Goal: Communication & Community: Answer question/provide support

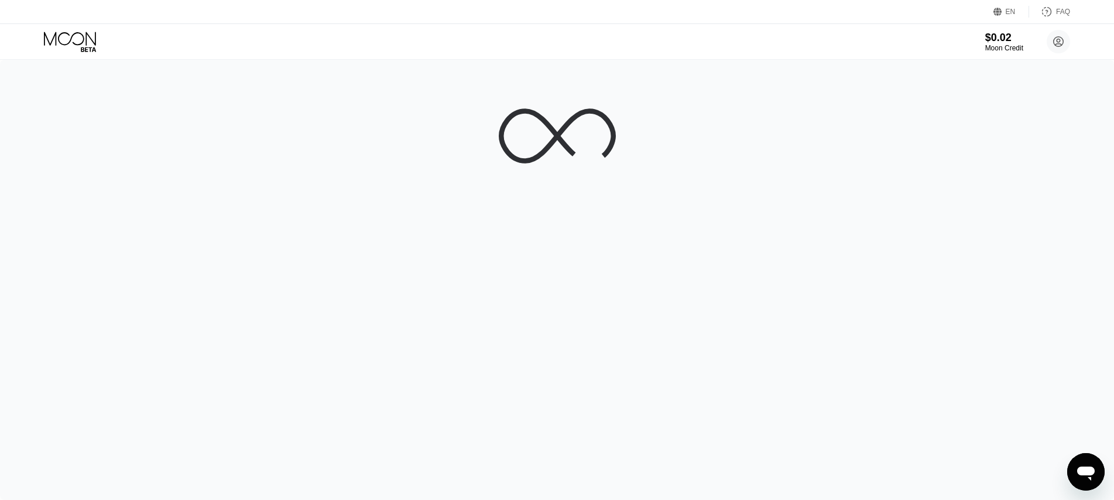
click at [1081, 468] on icon "Open messaging window" at bounding box center [1087, 473] width 18 height 14
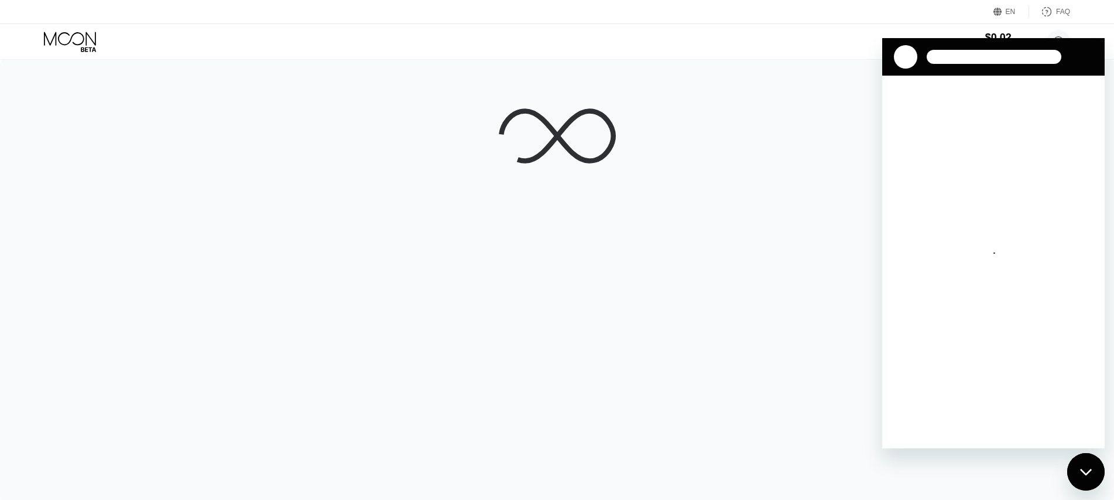
click at [847, 220] on div at bounding box center [557, 280] width 1114 height 440
click at [582, 265] on div at bounding box center [557, 280] width 1114 height 440
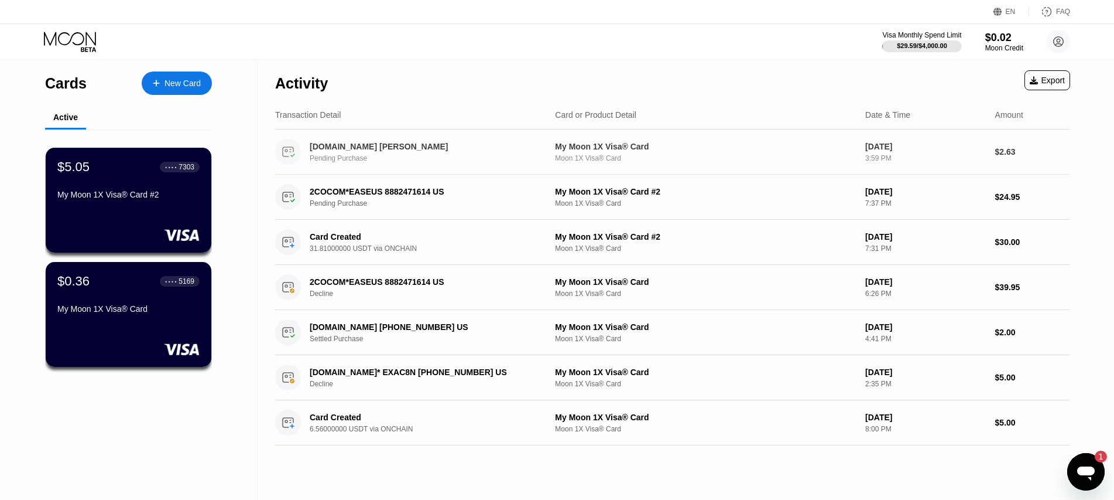
click at [329, 146] on div "[DOMAIN_NAME] [PERSON_NAME]" at bounding box center [423, 146] width 227 height 9
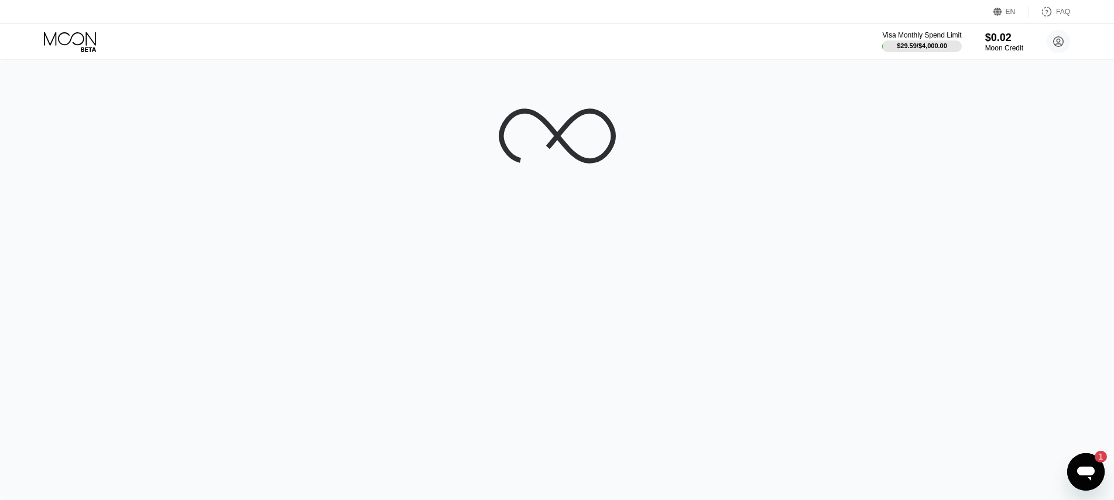
click at [1084, 468] on icon "Open messaging window, 1 unread message" at bounding box center [1087, 473] width 18 height 14
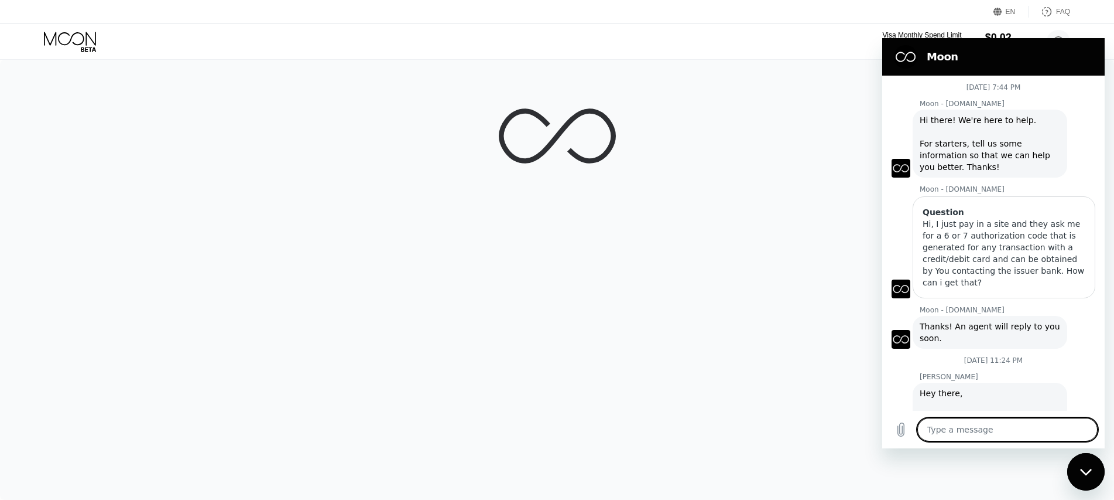
scroll to position [381, 0]
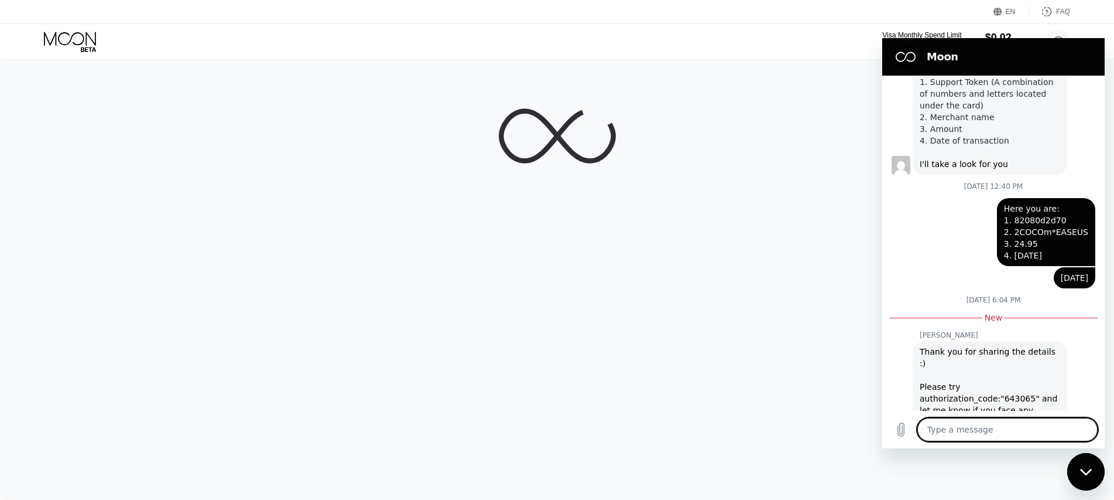
click at [990, 415] on div "Type a message x" at bounding box center [994, 429] width 223 height 37
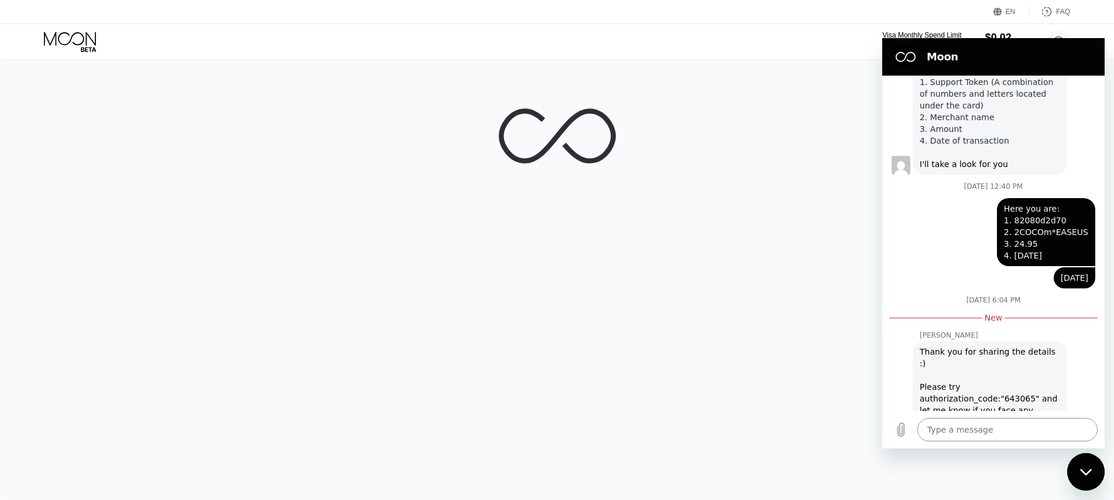
click at [993, 422] on textarea at bounding box center [1008, 429] width 180 height 23
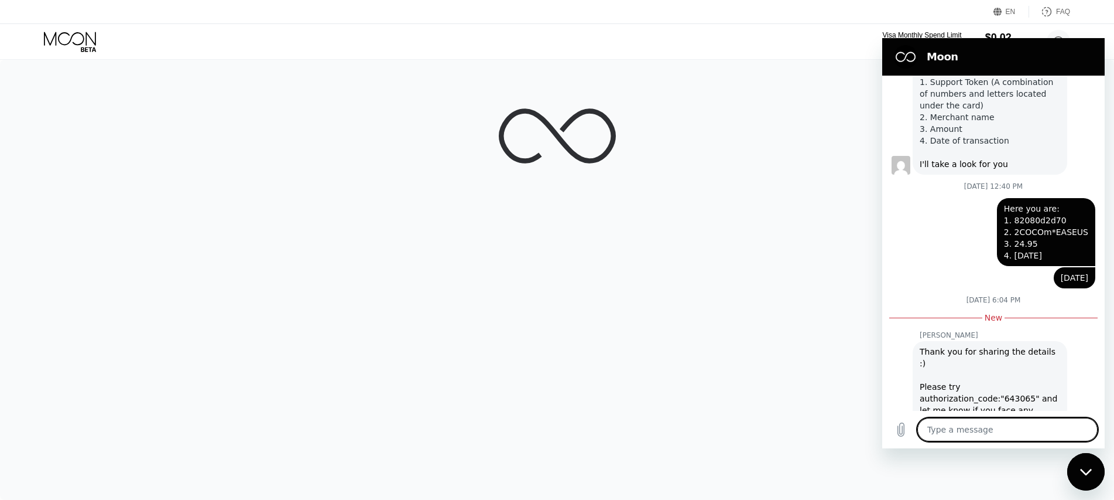
type textarea "T"
type textarea "x"
type textarea "Th"
type textarea "x"
type textarea "Tha"
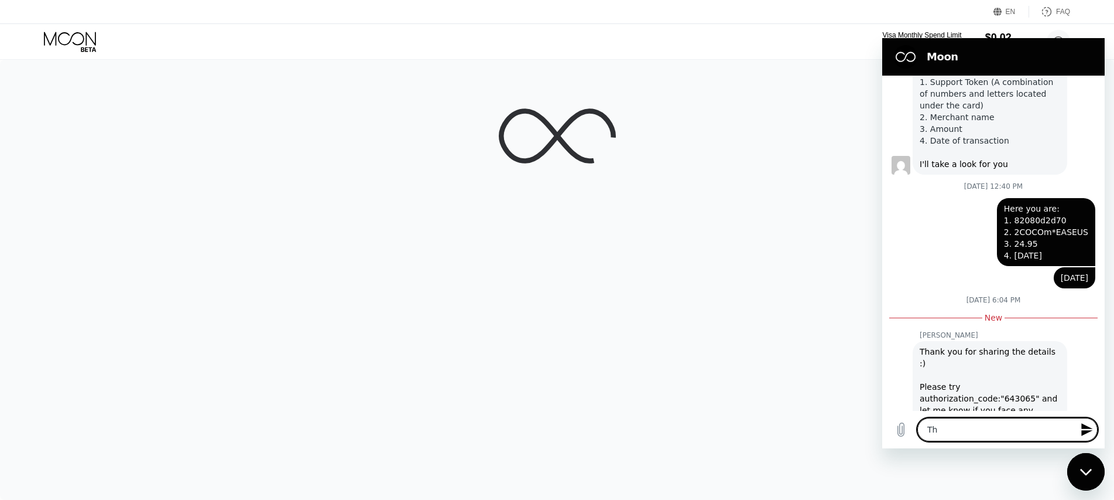
type textarea "x"
type textarea "Than"
type textarea "x"
type textarea "Thank"
type textarea "x"
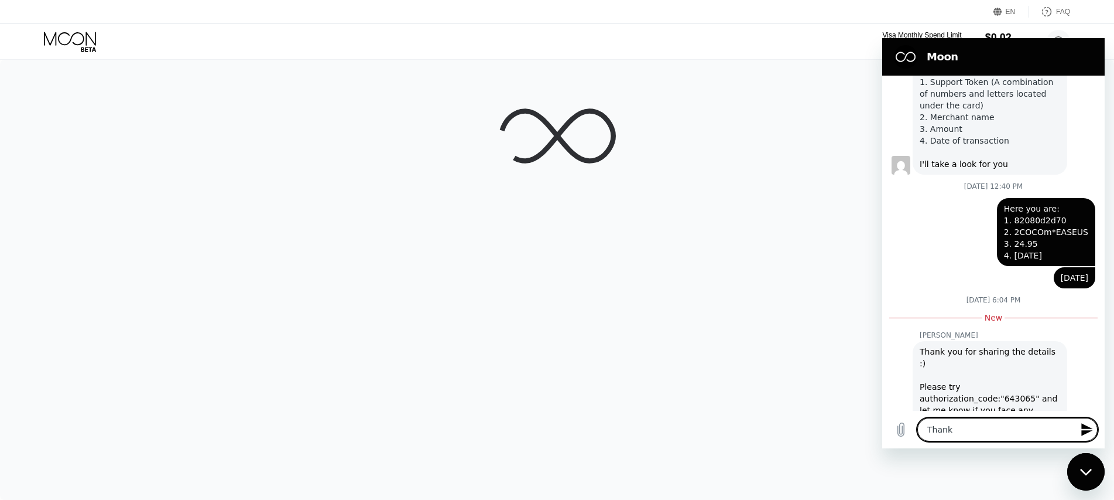
type textarea "Thank"
type textarea "x"
type textarea "Thank y"
type textarea "x"
type textarea "Thank yo"
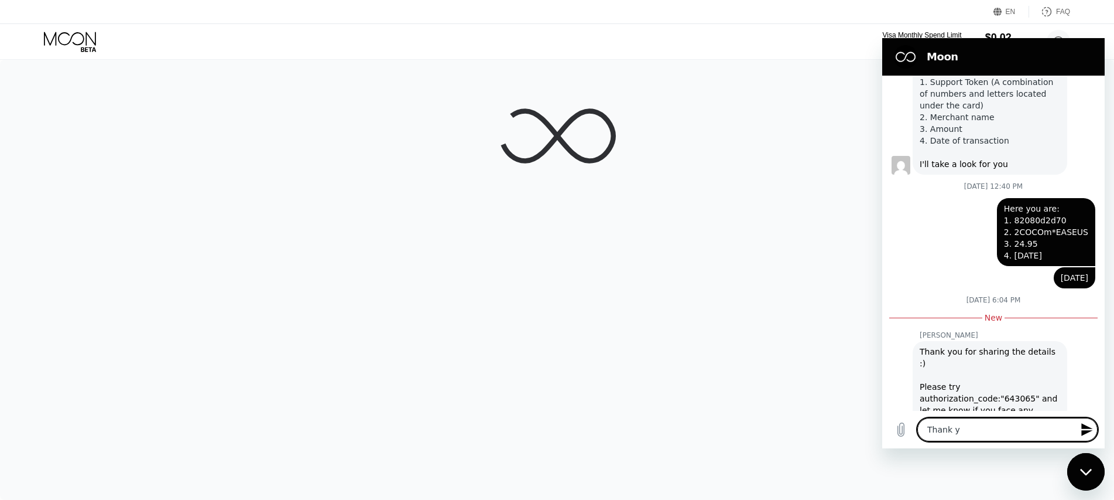
type textarea "x"
type textarea "Thank you"
type textarea "x"
type textarea "Thank you"
type textarea "x"
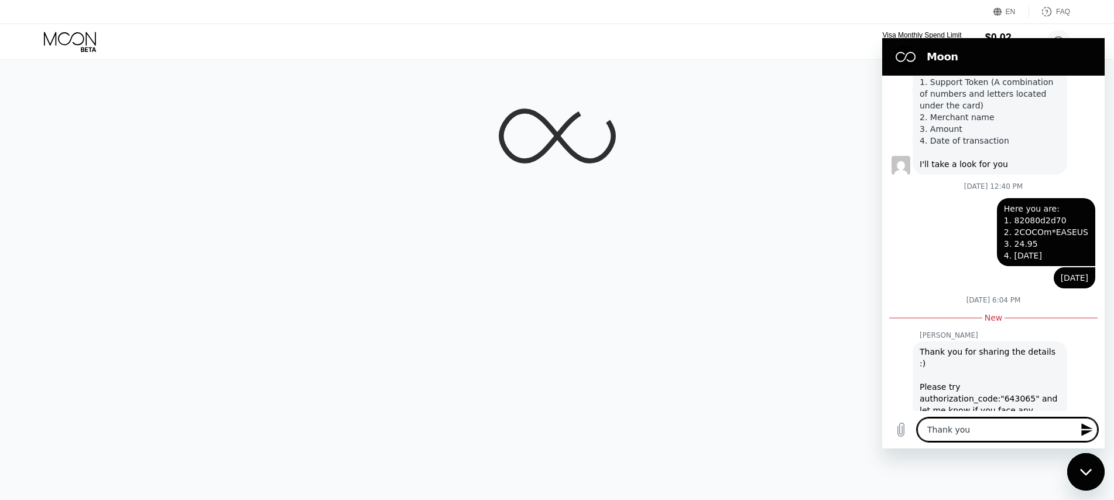
type textarea "Thank you f"
type textarea "x"
type textarea "Thank you fo"
type textarea "x"
type textarea "Thank you for"
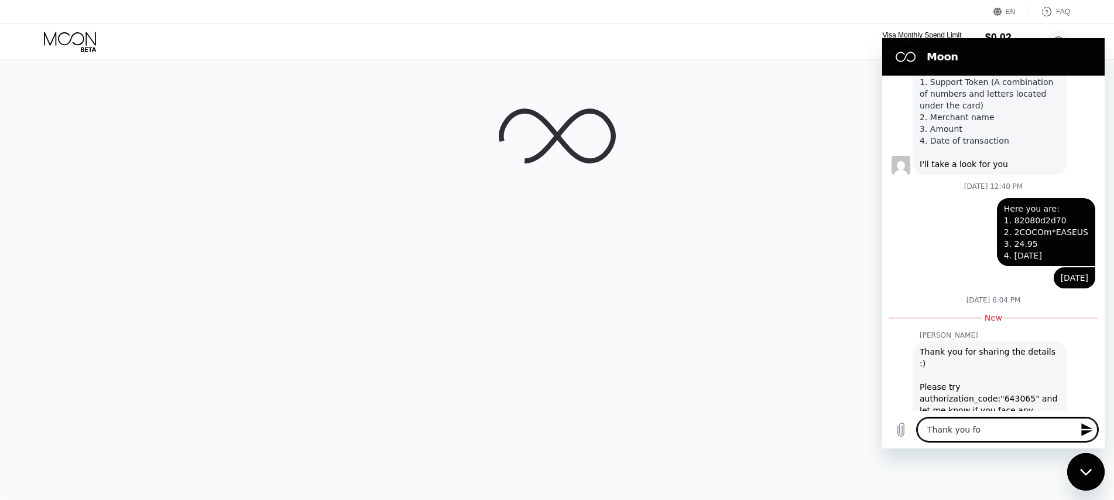
type textarea "x"
type textarea "Thank you for"
type textarea "x"
type textarea "Thank you for y"
type textarea "x"
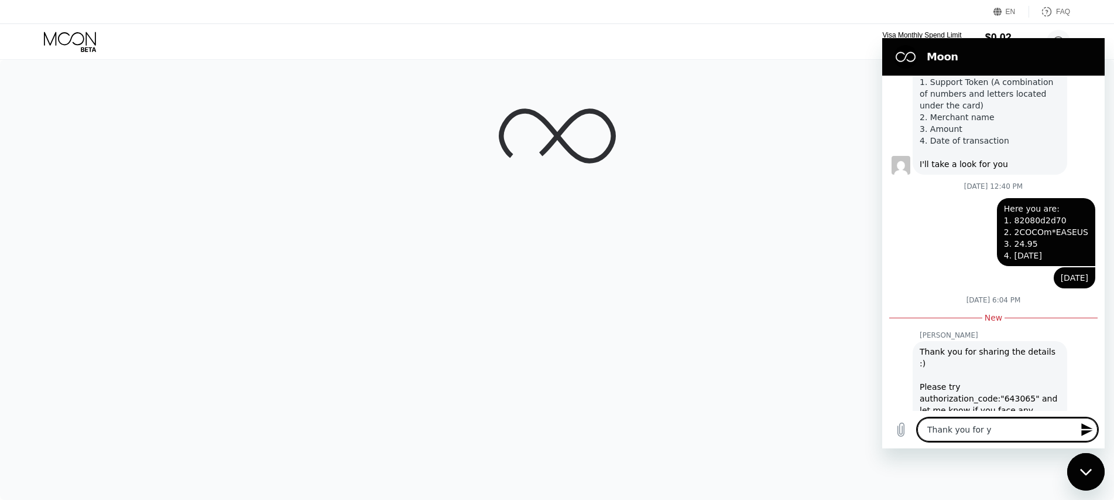
type textarea "Thank you for yo"
type textarea "x"
type textarea "Thank you for you"
type textarea "x"
type textarea "Thank you for your"
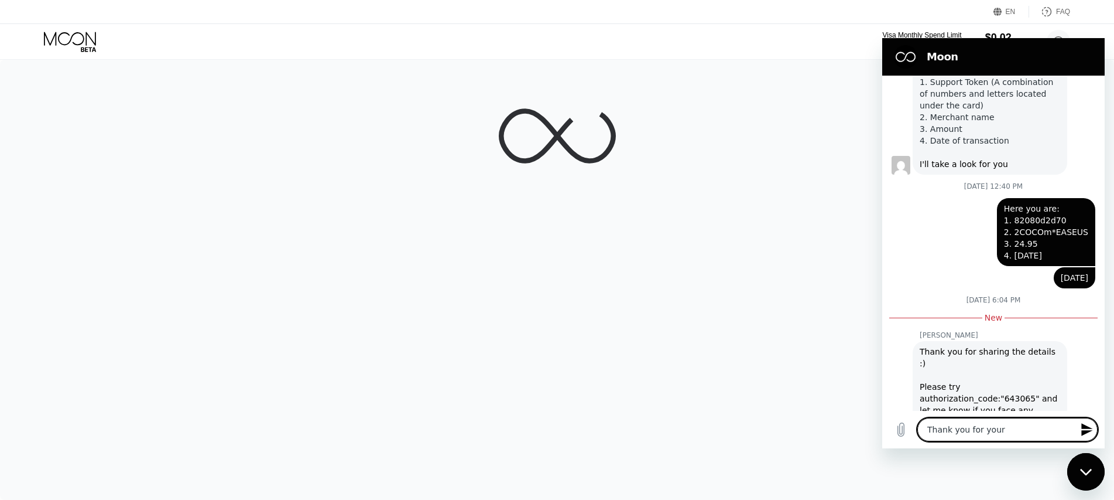
type textarea "x"
type textarea "Thank you for your"
type textarea "x"
type textarea "Thank you for your r"
type textarea "x"
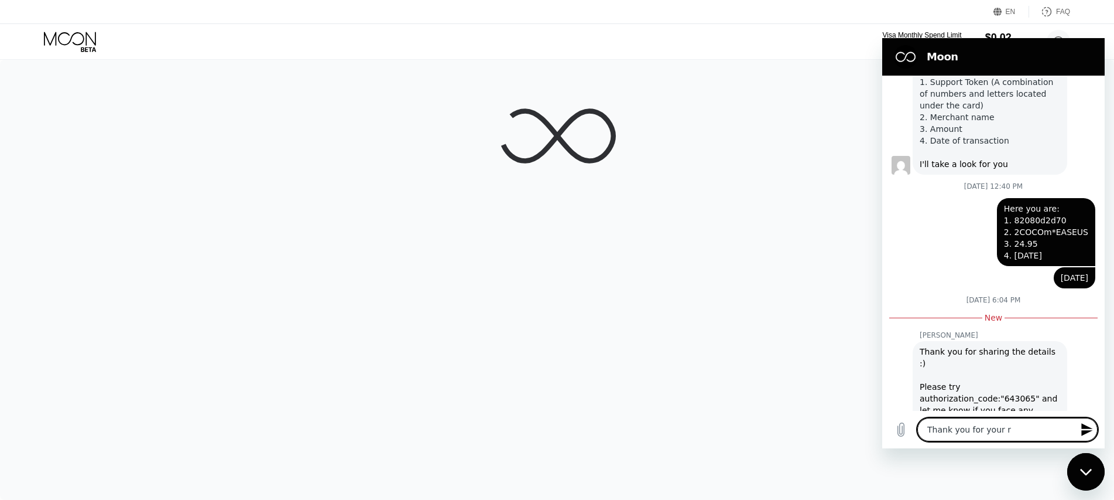
type textarea "Thank you for your re"
type textarea "x"
type textarea "Thank you for your res"
type textarea "x"
type textarea "Thank you for your resp"
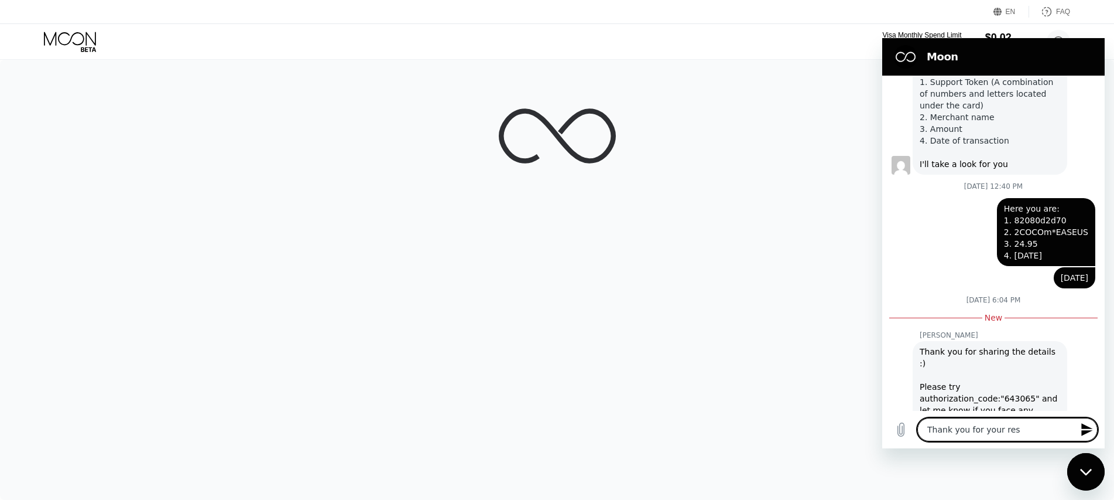
type textarea "x"
type textarea "Thank you for your respo"
type textarea "x"
type textarea "Thank you for your respon"
type textarea "x"
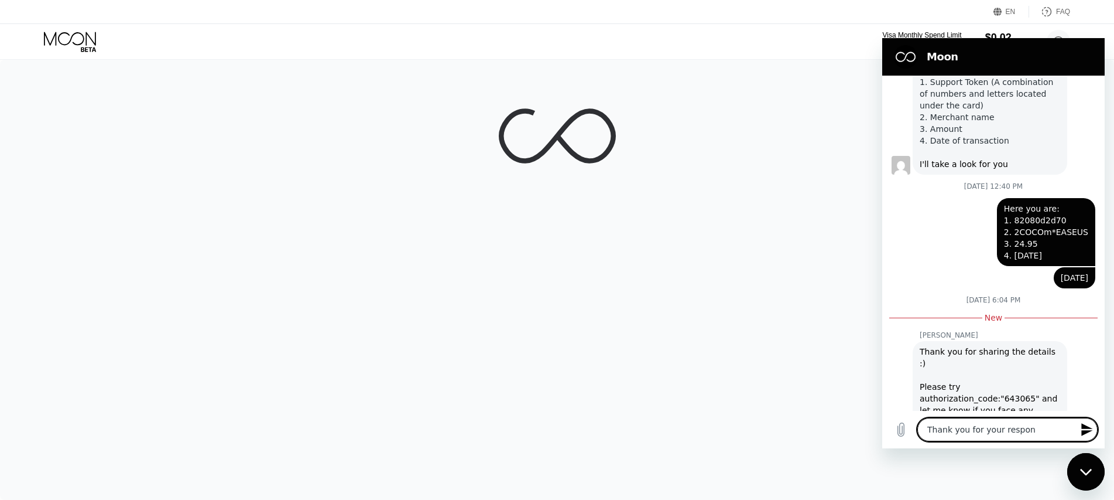
type textarea "Thank you for your respons"
type textarea "x"
type textarea "Thank you for your response"
type textarea "x"
type textarea "Thank you for your response."
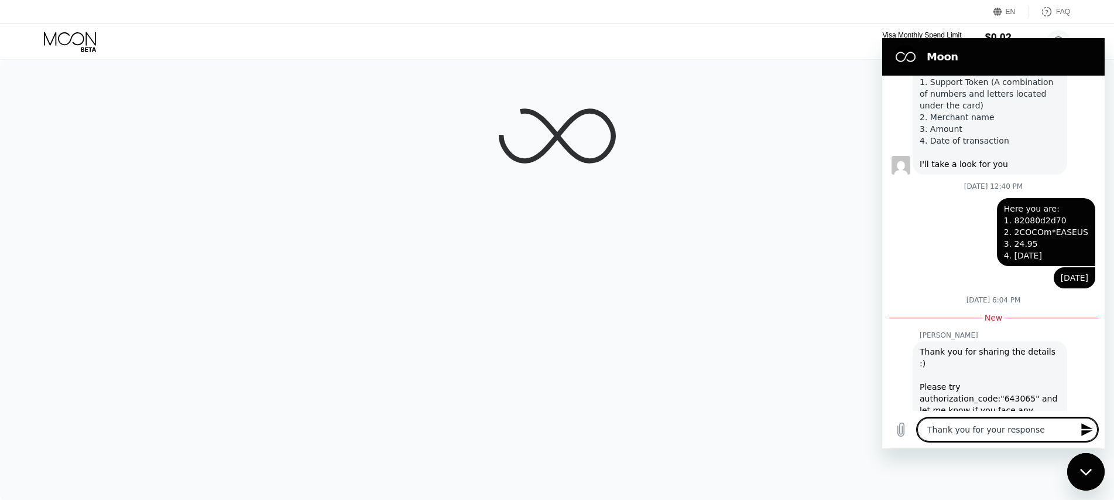
type textarea "x"
type textarea "Thank you for your response."
type textarea "x"
type textarea "Thank you for your response. P"
type textarea "x"
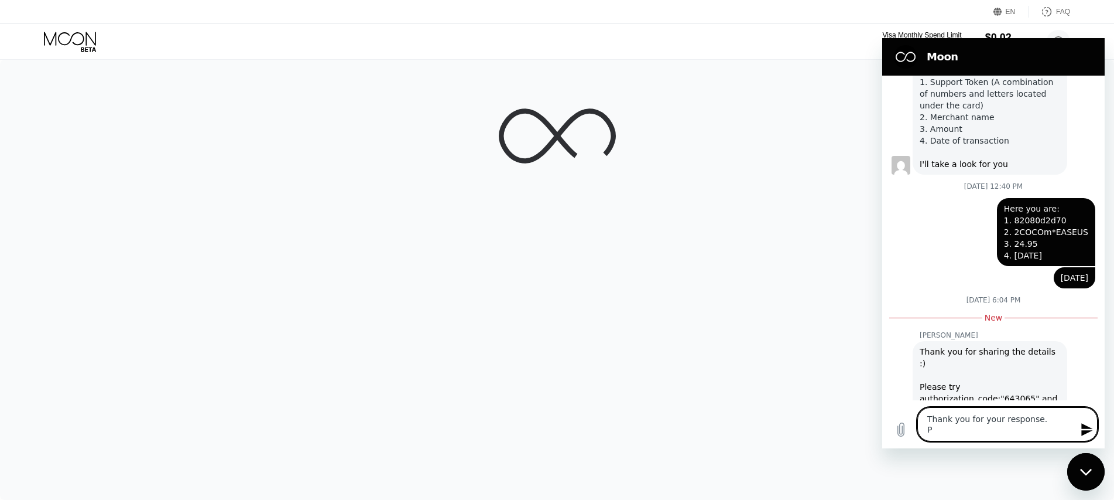
type textarea "Thank you for your response. Pl"
type textarea "x"
type textarea "Thank you for your response. Ple"
type textarea "x"
type textarea "Thank you for your response. Plea"
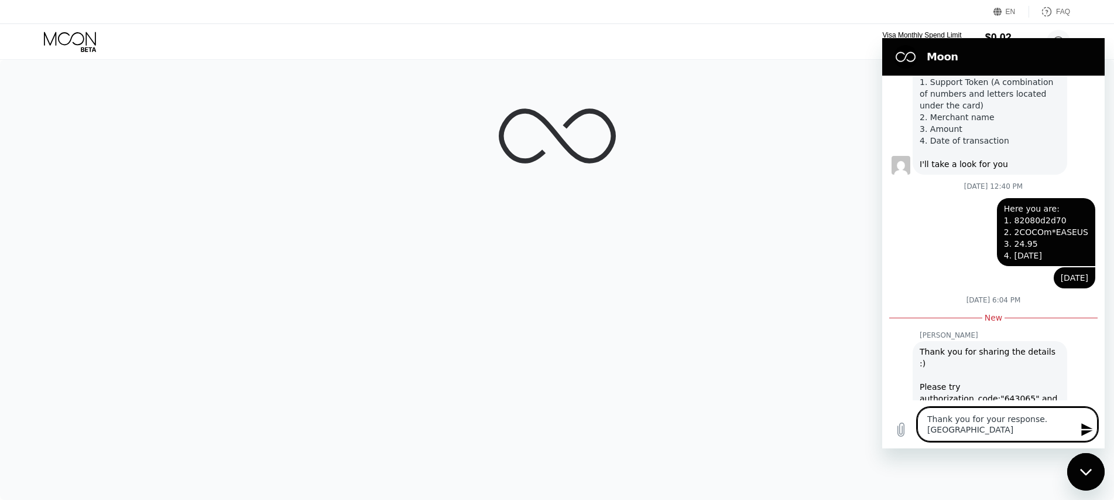
type textarea "x"
type textarea "Thank you for your response. Pleas"
type textarea "x"
type textarea "Thank you for your response. Please"
type textarea "x"
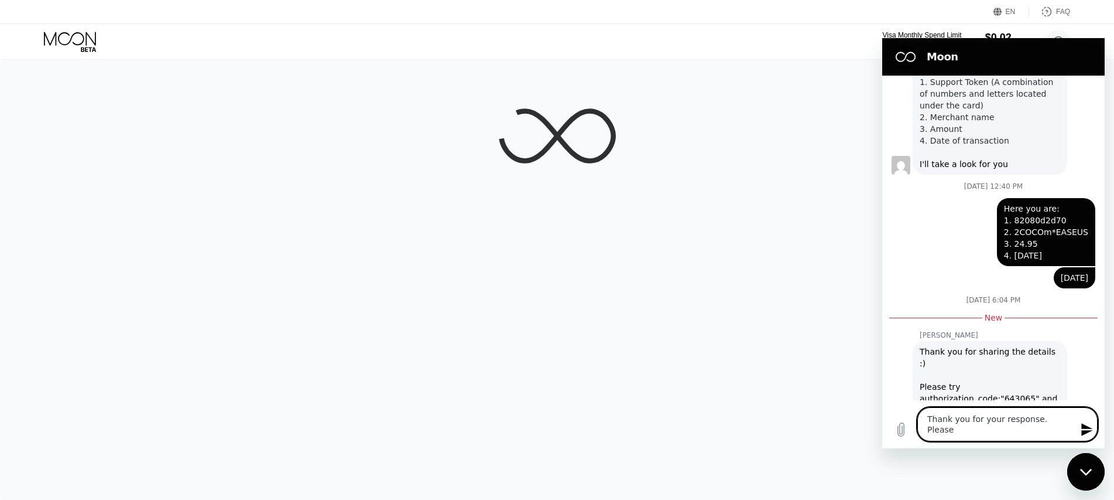
type textarea "Thank you for your response. Please"
type textarea "x"
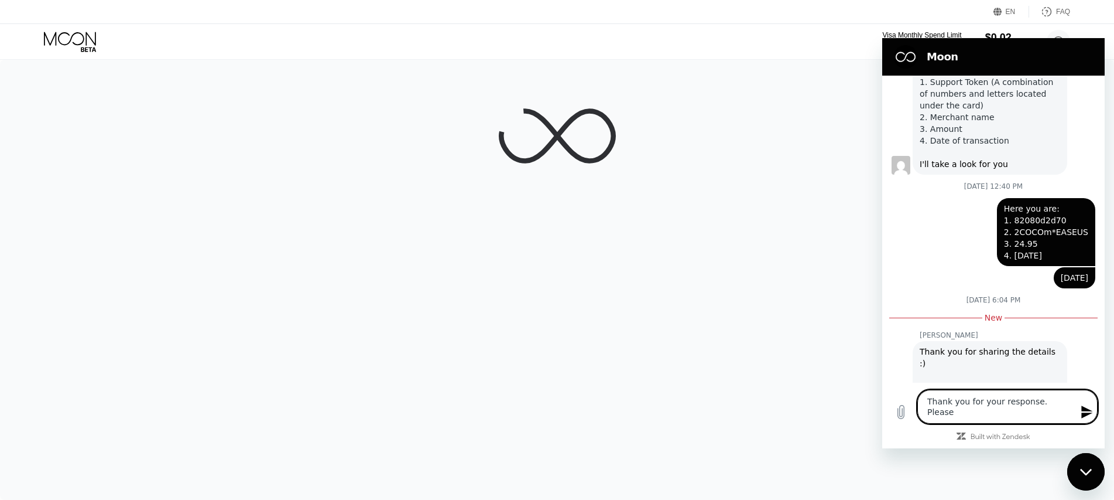
type textarea "Thank you for your response. Please"
type textarea "x"
type textarea "Thank you for your response. Pleas"
type textarea "x"
type textarea "Thank you for your response. Plea"
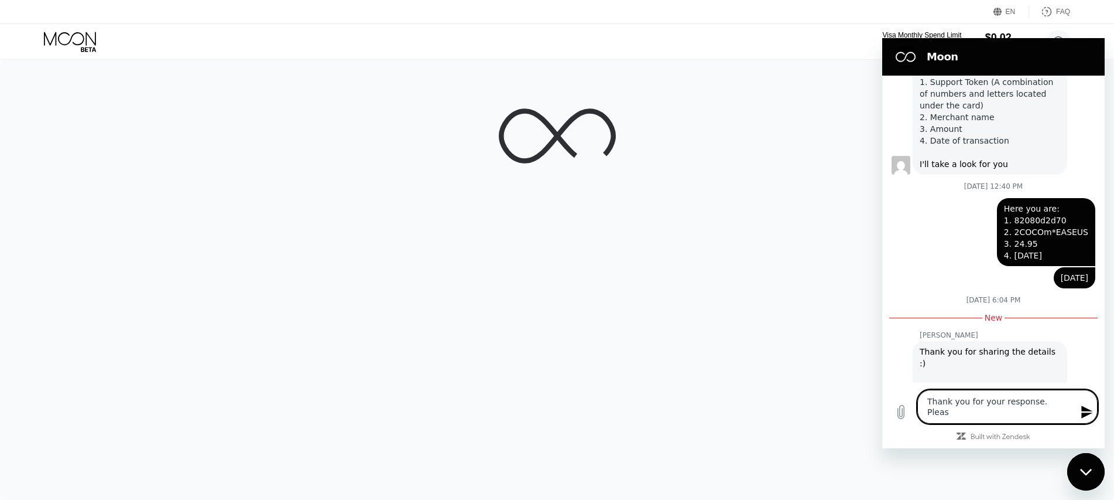
type textarea "x"
type textarea "Thank you for your response. Ple"
type textarea "x"
type textarea "Thank you for your response. Pl"
type textarea "x"
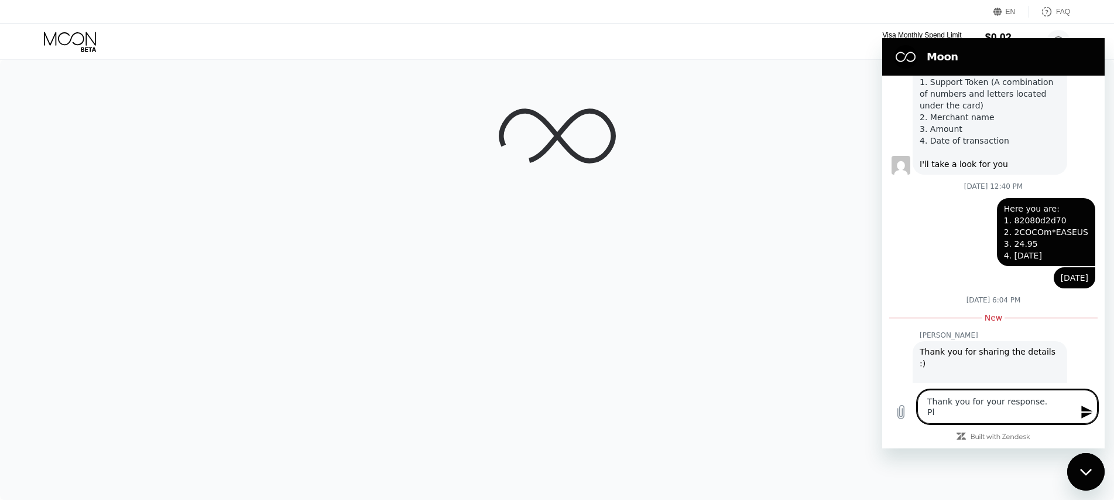
type textarea "Thank you for your response. P"
type textarea "x"
type textarea "Thank you for your response."
type textarea "x"
type textarea "Thank you for your response. T"
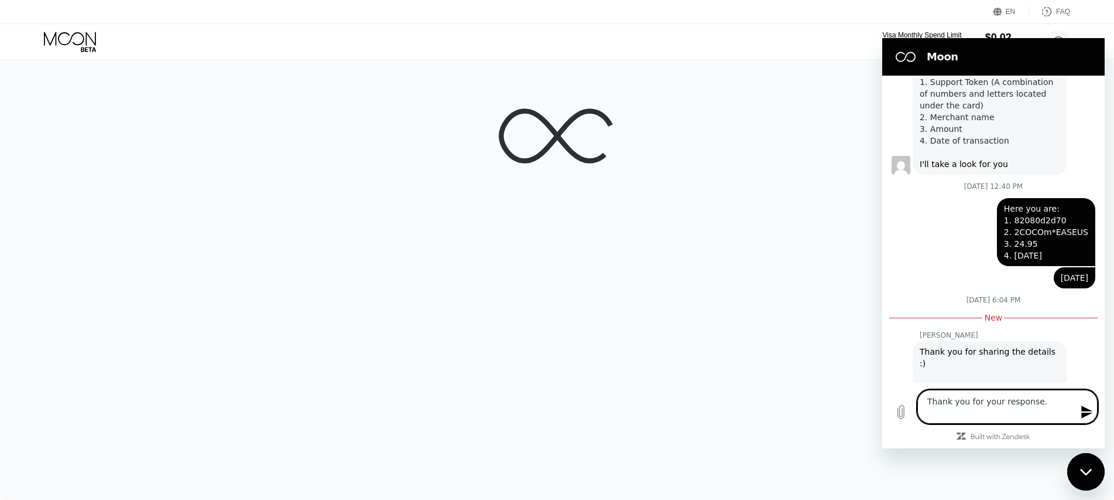
type textarea "x"
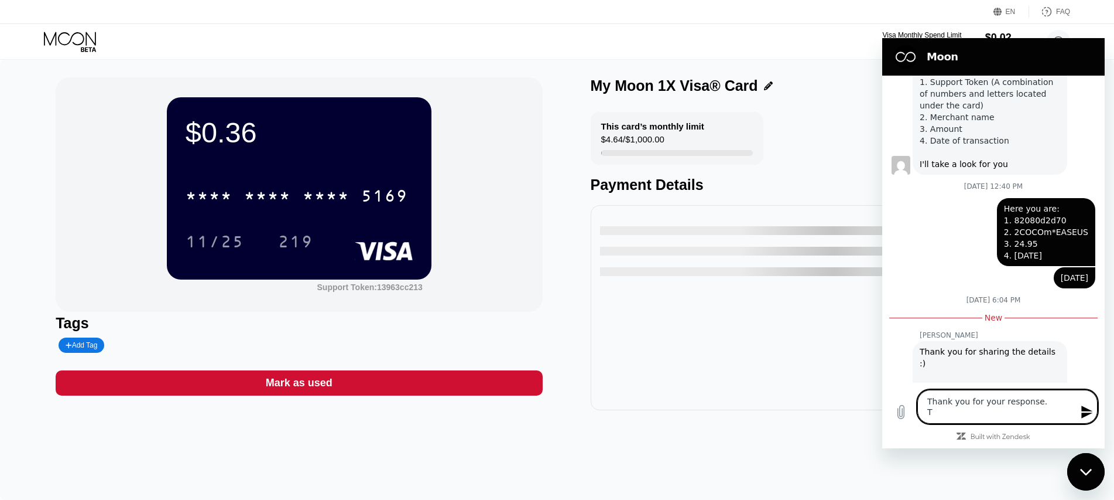
type textarea "Thank you for your response. Th"
type textarea "x"
type textarea "Thank you for your response. Tha"
type textarea "x"
type textarea "Thank you for your response. That"
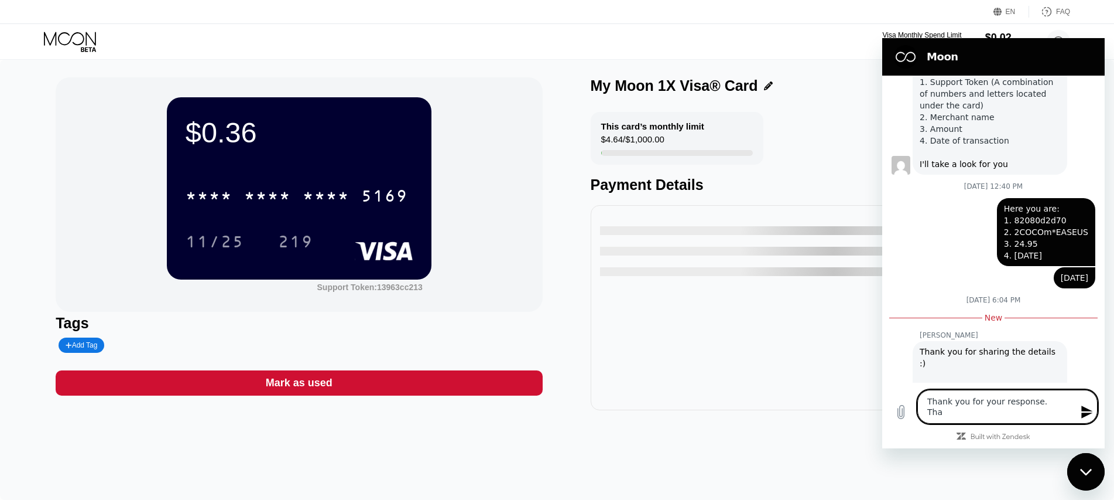
type textarea "x"
type textarea "Thank you for your response. That"
type textarea "x"
type textarea "Thank you for your response. That w"
type textarea "x"
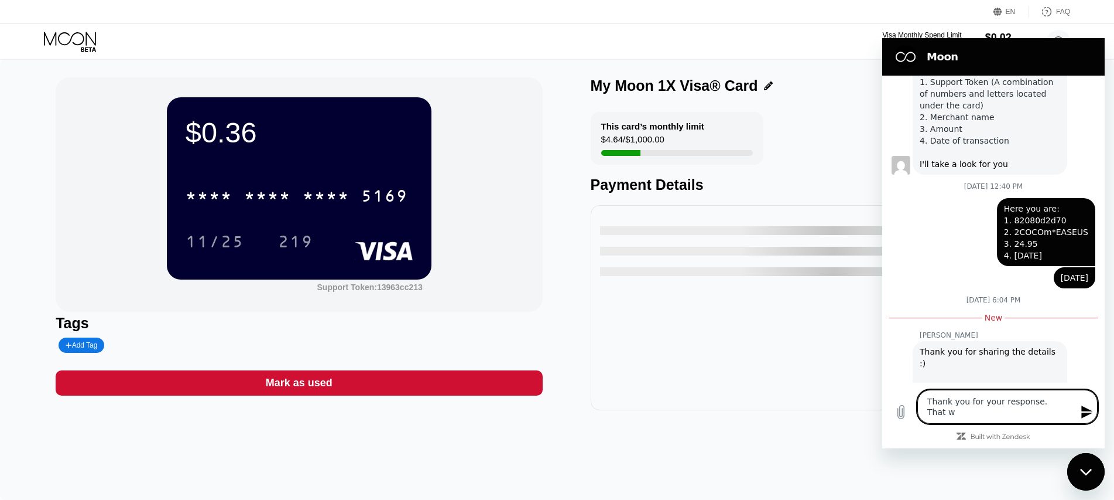
type textarea "Thank you for your response. That wo"
type textarea "x"
type textarea "Thank you for your response. That wor"
type textarea "x"
type textarea "Thank you for your response. That work"
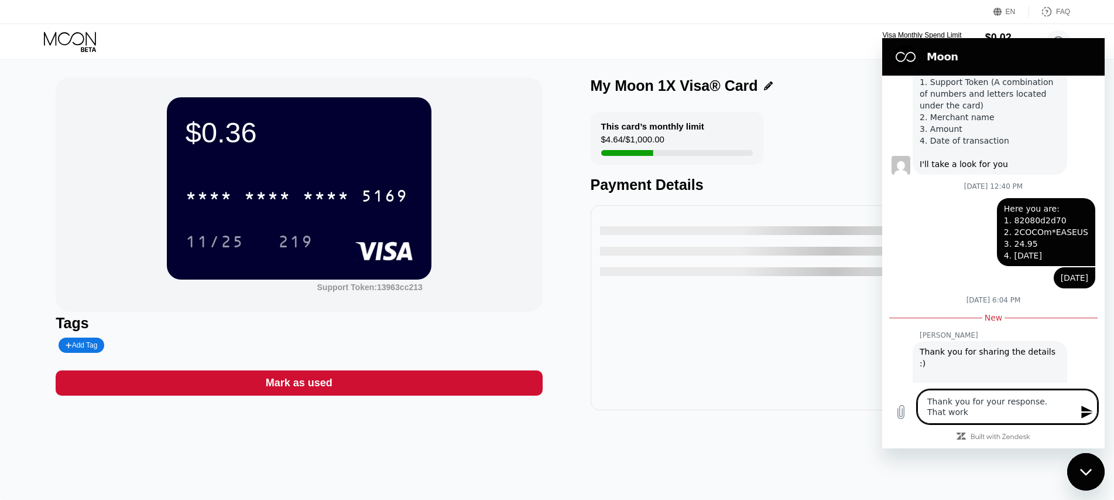
type textarea "x"
type textarea "Thank you for your response. That works"
type textarea "x"
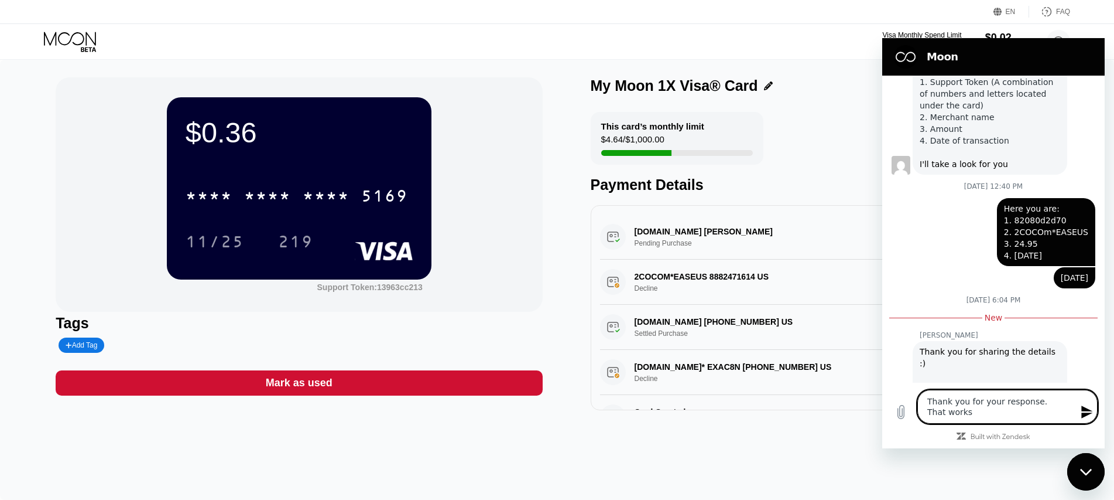
type textarea "Thank you for your response. That works."
type textarea "x"
type textarea "Thank you for your response. That works."
type textarea "x"
type textarea "Thank you for your response. That works. I"
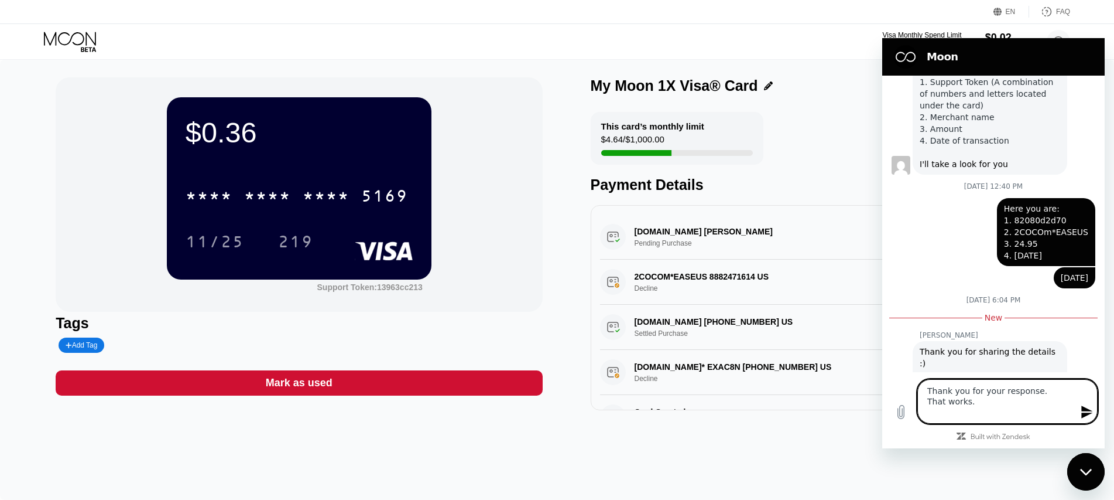
type textarea "x"
type textarea "Thank you for your response. That works. I"
type textarea "x"
type textarea "Thank you for your response. That works. I s"
type textarea "x"
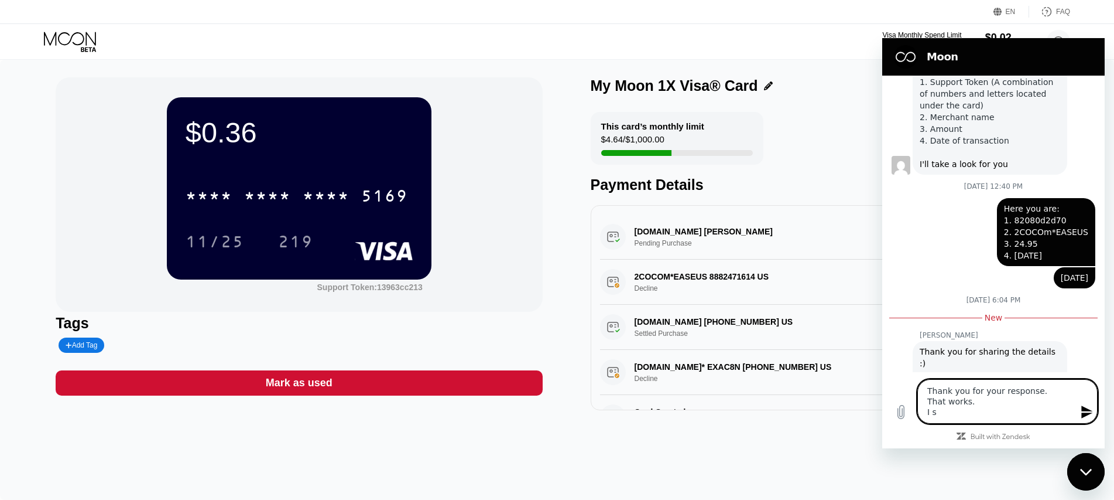
type textarea "Thank you for your response. That works. I su"
type textarea "x"
type textarea "Thank you for your response. That works. I sug"
type textarea "x"
type textarea "Thank you for your response. That works. I sugg"
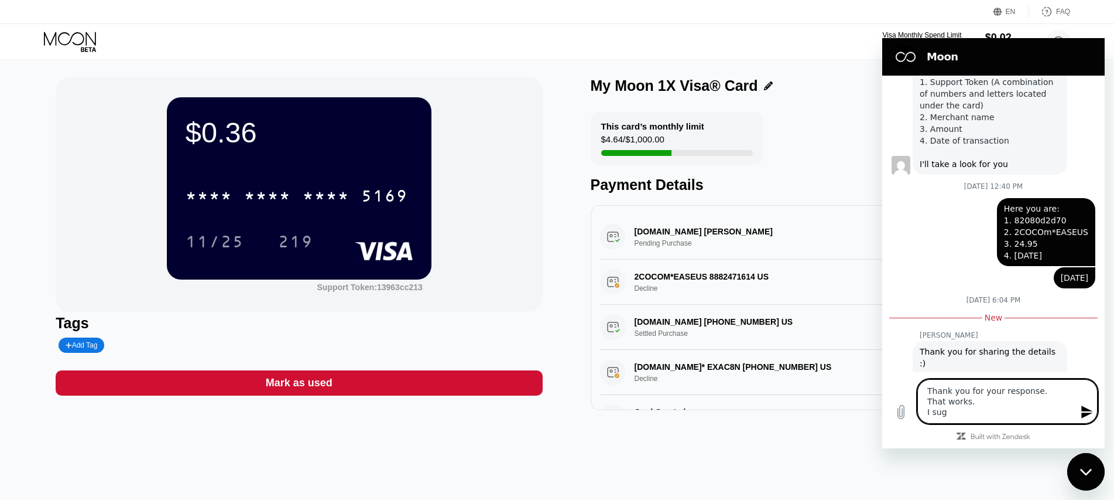
type textarea "x"
type textarea "Thank you for your response. That works. I sugge"
type textarea "x"
type textarea "Thank you for your response. That works. I sugges"
type textarea "x"
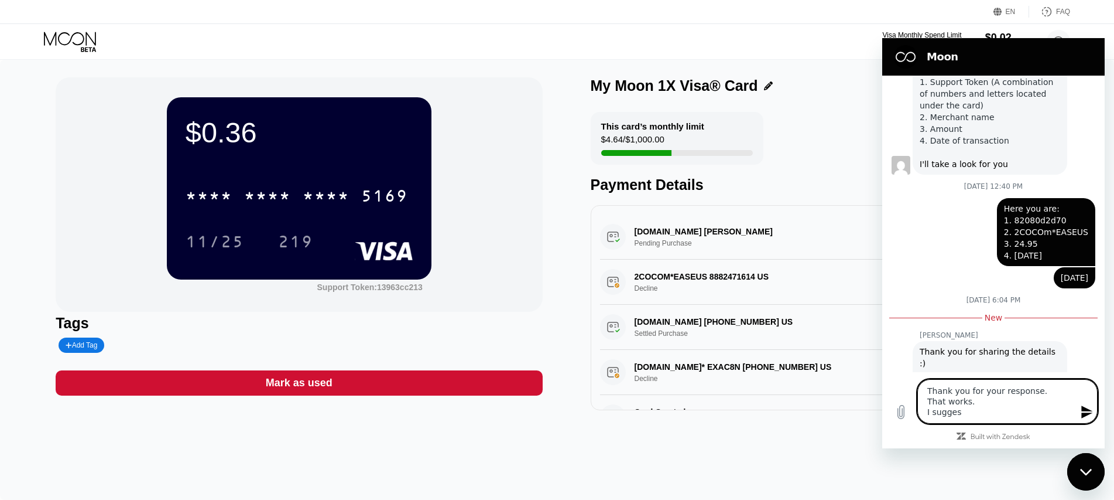
type textarea "Thank you for your response. That works. I suggest"
type textarea "x"
type textarea "Thank you for your response. That works. I suggest"
type textarea "x"
type textarea "Thank you for your response. That works. I suggest t"
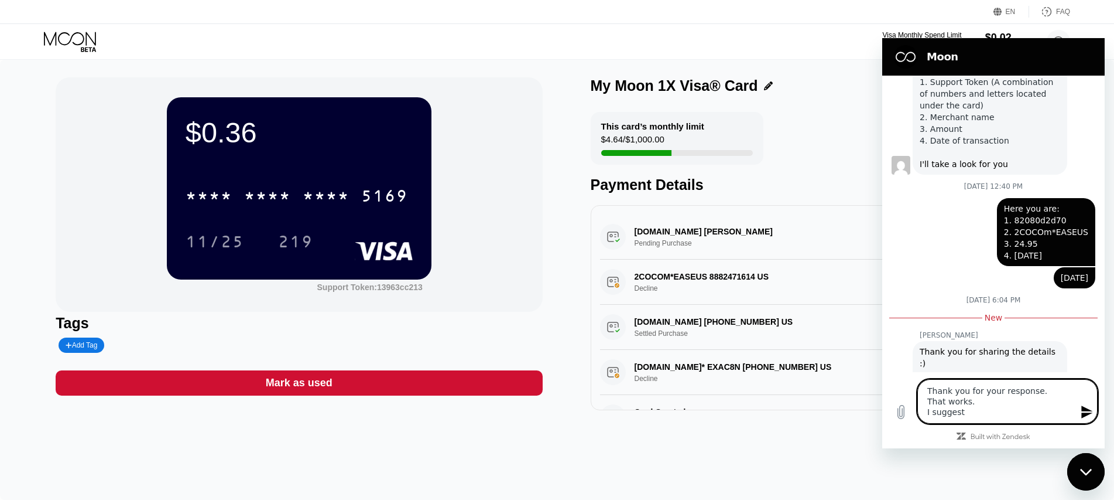
type textarea "x"
type textarea "Thank you for your response. That works. I suggest to"
type textarea "x"
type textarea "Thank you for your response. That works. I suggest to"
type textarea "x"
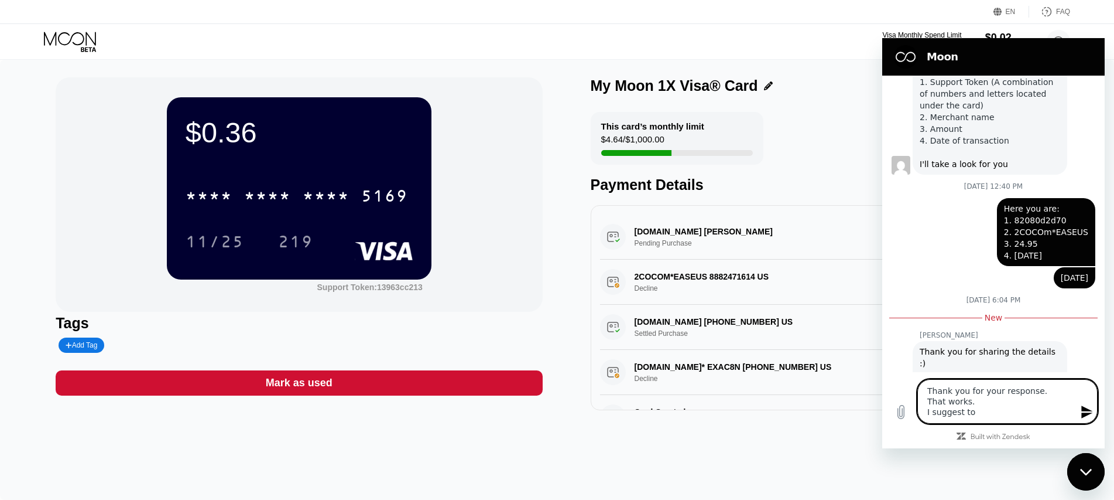
type textarea "Thank you for your response. That works. I suggest to p"
type textarea "x"
type textarea "Thank you for your response. That works. I suggest to pl"
type textarea "x"
type textarea "Thank you for your response. That works. I suggest to pla"
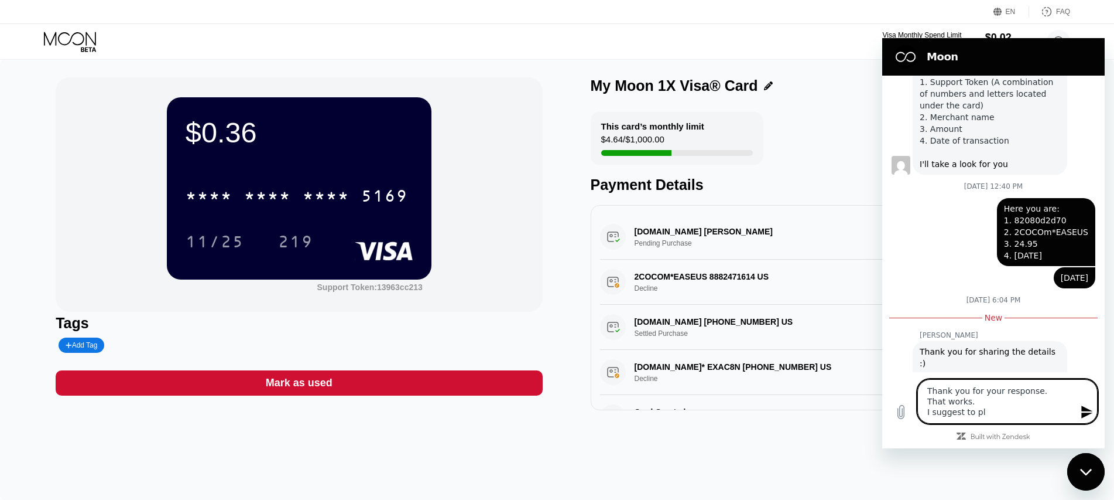
type textarea "x"
type textarea "Thank you for your response. That works. I suggest to plac"
type textarea "x"
type textarea "Thank you for your response. That works. I suggest to place"
type textarea "x"
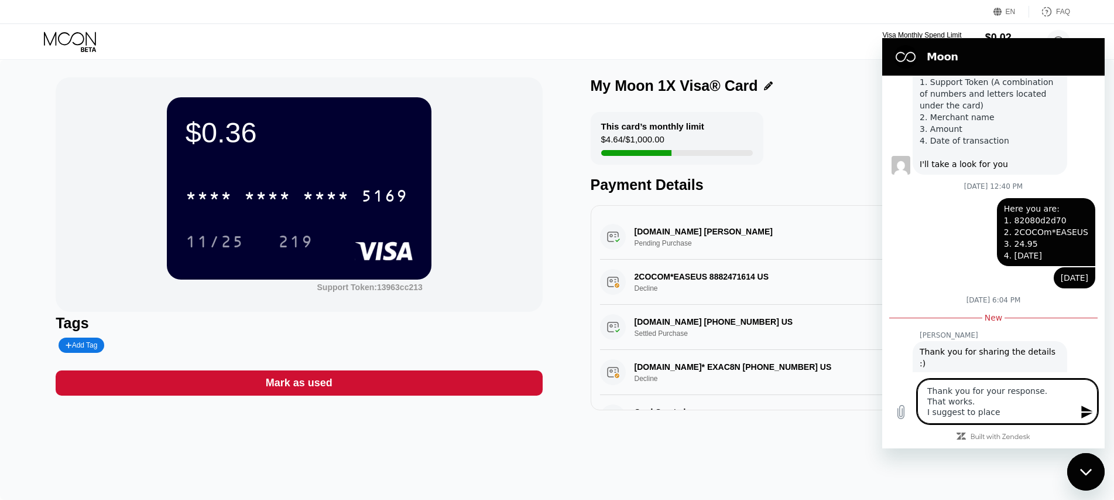
type textarea "Thank you for your response. That works. I suggest to place"
type textarea "x"
type textarea "Thank you for your response. That works. I suggest to place t"
type textarea "x"
type textarea "Thank you for your response. That works. I suggest to place th"
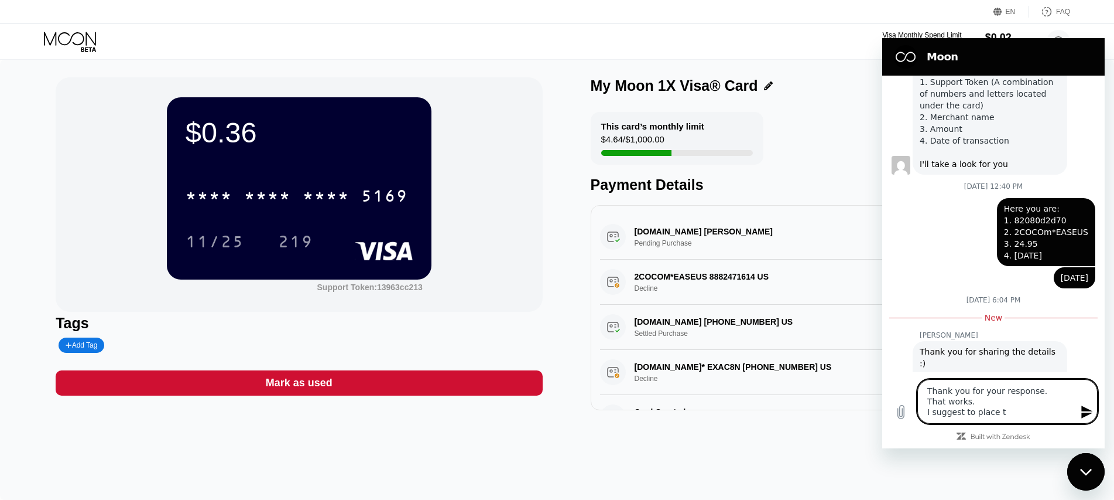
type textarea "x"
type textarea "Thank you for your response. That works. I suggest to place thi"
type textarea "x"
type textarea "Thank you for your response. That works. I suggest to place this"
type textarea "x"
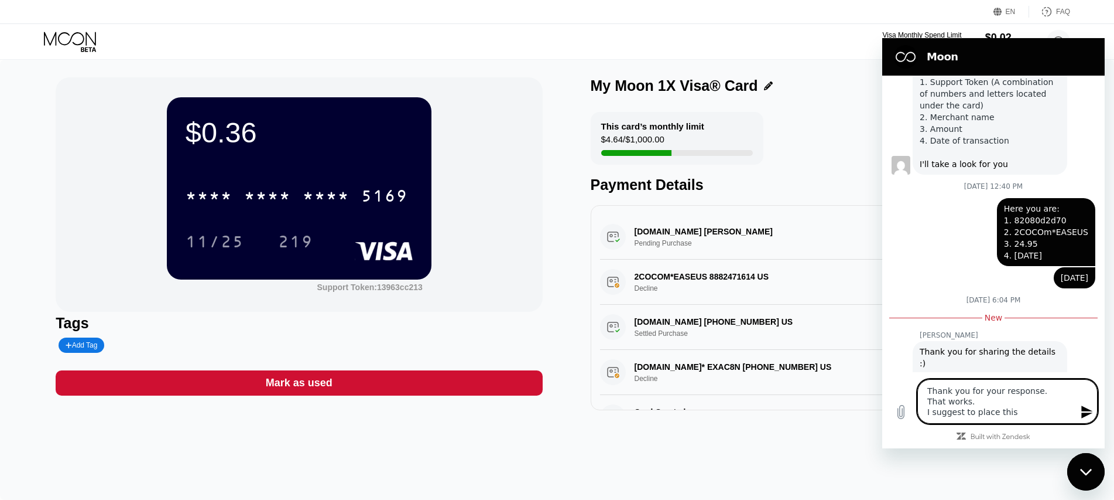
type textarea "Thank you for your response. That works. I suggest to place this"
type textarea "x"
type textarea "Thank you for your response. That works. I suggest to place this a"
type textarea "x"
type textarea "Thank you for your response. That works. I suggest to place this au"
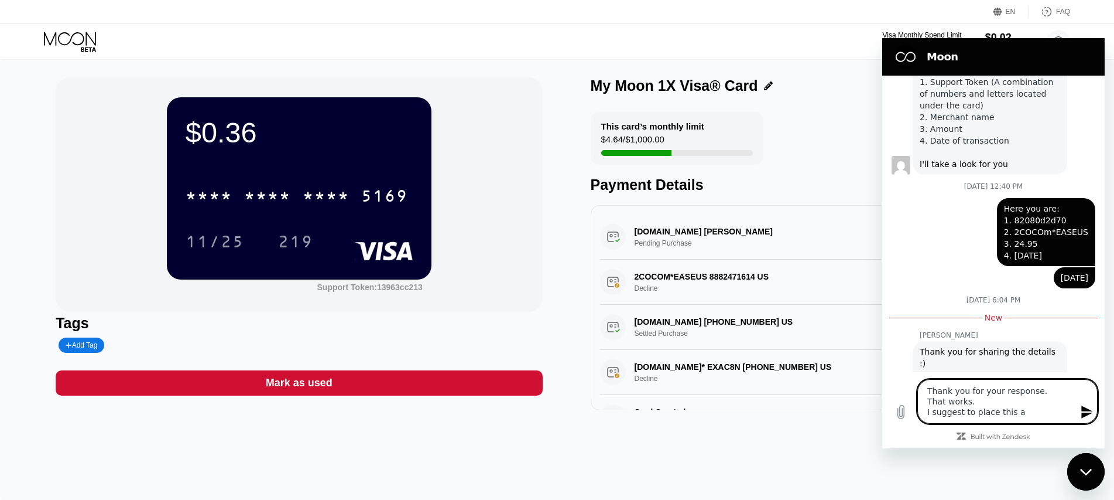
type textarea "x"
type textarea "Thank you for your response. That works. I suggest to place this aut"
type textarea "x"
type textarea "Thank you for your response. That works. I suggest to place this auth"
type textarea "x"
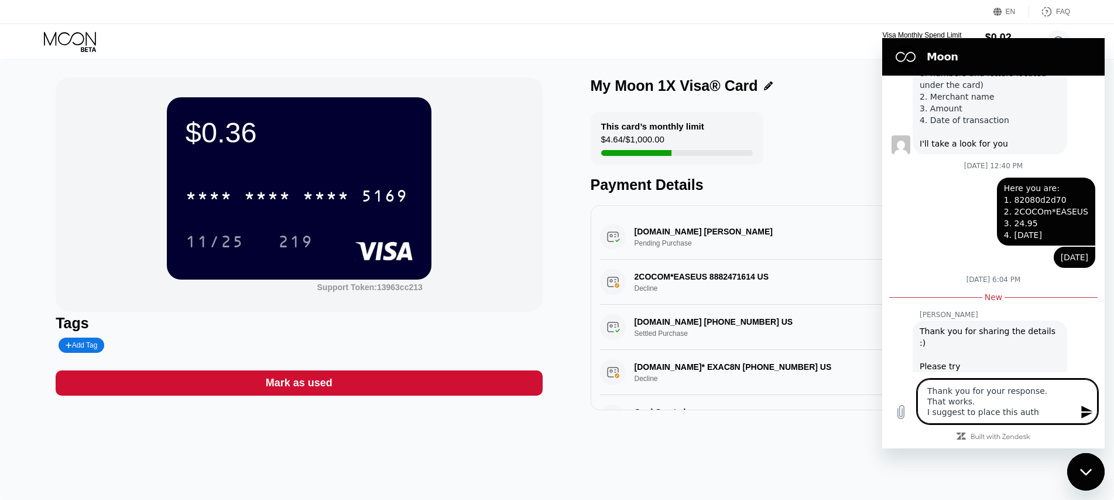
scroll to position [420, 0]
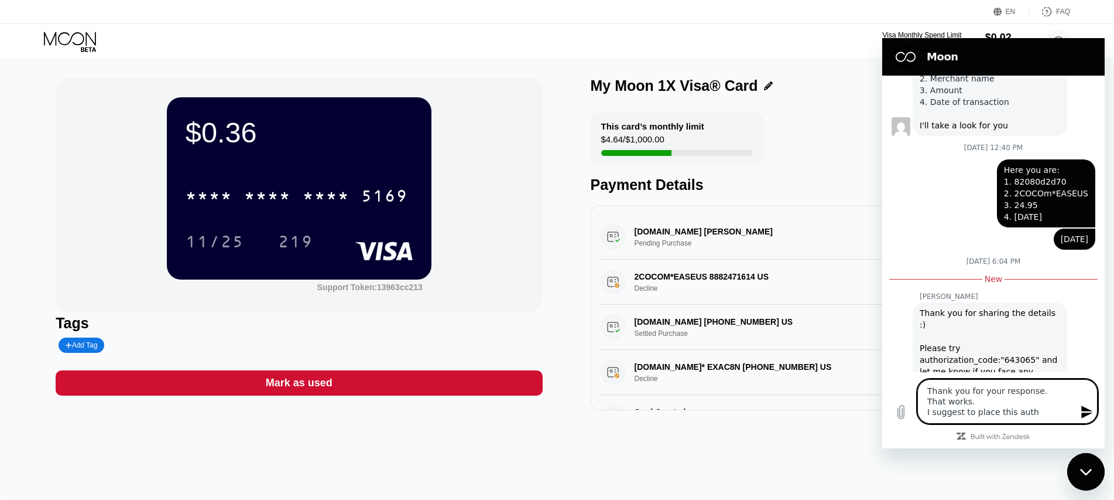
type textarea "Thank you for your response. That works. I suggest to place this autho"
type textarea "x"
type textarea "Thank you for your response. That works. I suggest to place this author"
type textarea "x"
type textarea "Thank you for your response. That works. I suggest to place this authori"
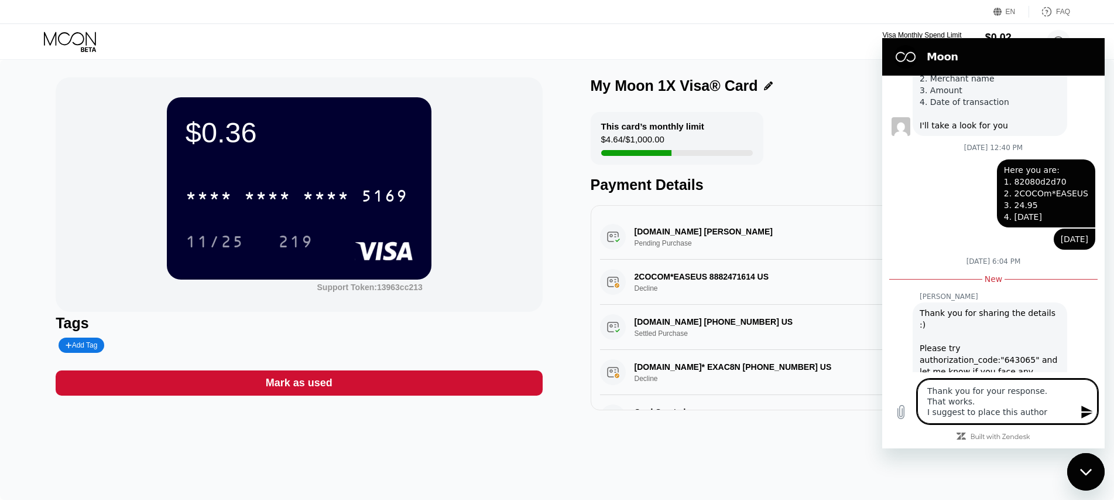
type textarea "x"
type textarea "Thank you for your response. That works. I suggest to place this authoriz"
type textarea "x"
type textarea "Thank you for your response. That works. I suggest to place this authorizx"
type textarea "x"
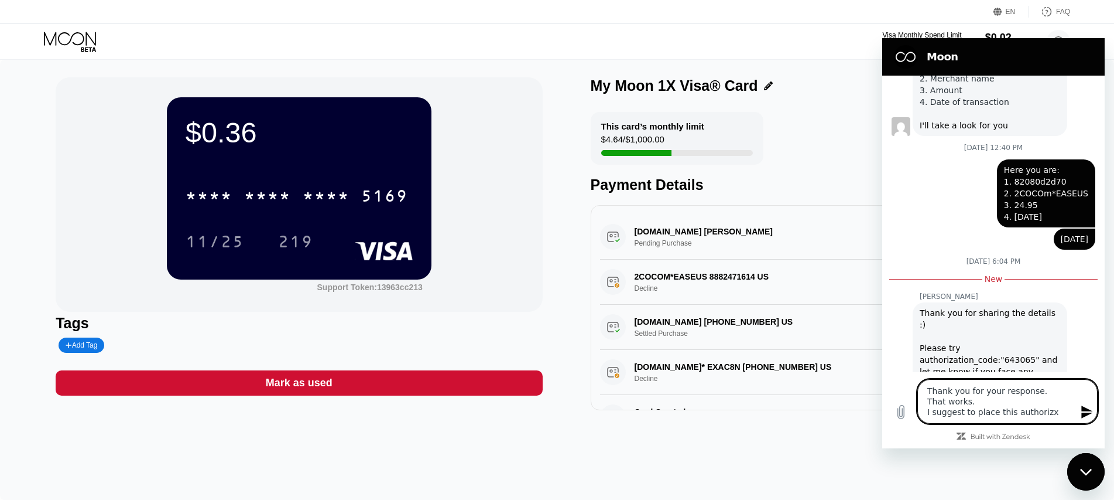
type textarea "Thank you for your response. That works. I suggest to place this authoriz"
type textarea "x"
type textarea "Thank you for your response. That works. I suggest to place this authoriza"
type textarea "x"
type textarea "Thank you for your response. That works. I suggest to place this authorizat"
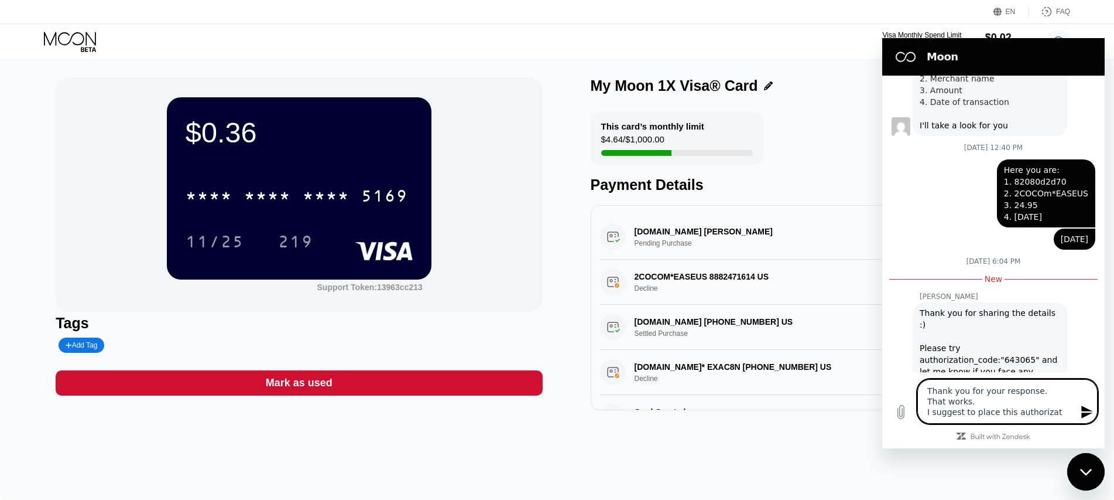
type textarea "x"
type textarea "Thank you for your response. That works. I suggest to place this authorizati"
type textarea "x"
type textarea "Thank you for your response. That works. I suggest to place this authorizatio"
type textarea "x"
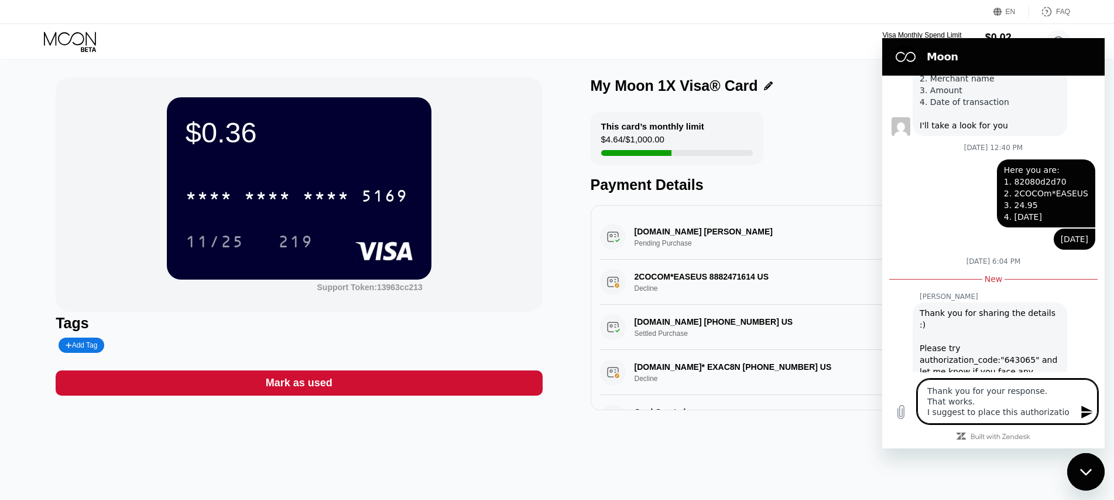
type textarea "Thank you for your response. That works. I suggest to place this authorization"
type textarea "x"
type textarea "Thank you for your response. That works. I suggest to place this authorization"
type textarea "x"
type textarea "Thank you for your response. That works. I suggest to place this authorization c"
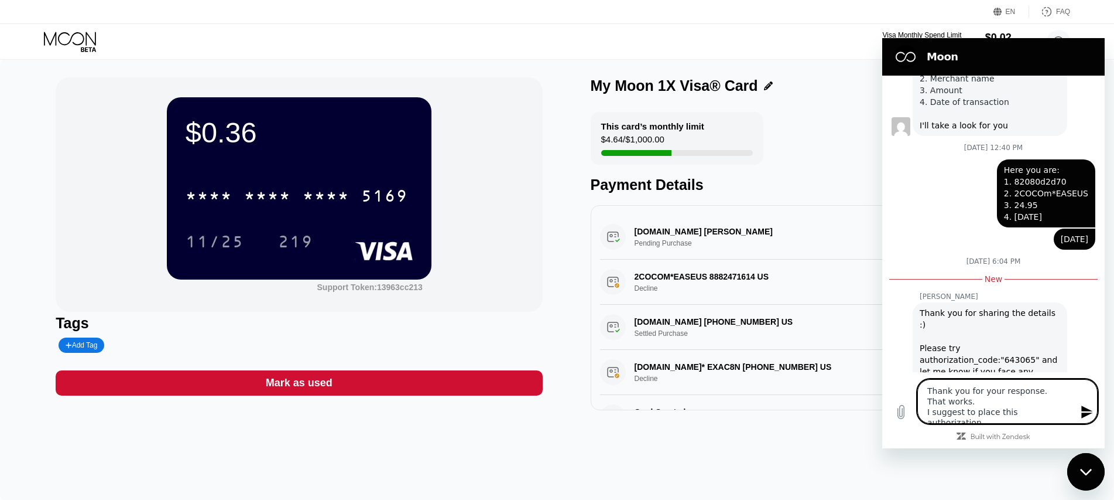
type textarea "x"
type textarea "Thank you for your response. That works. I suggest to place this authorization …"
type textarea "x"
type textarea "Thank you for your response. That works. I suggest to place this authorization …"
type textarea "x"
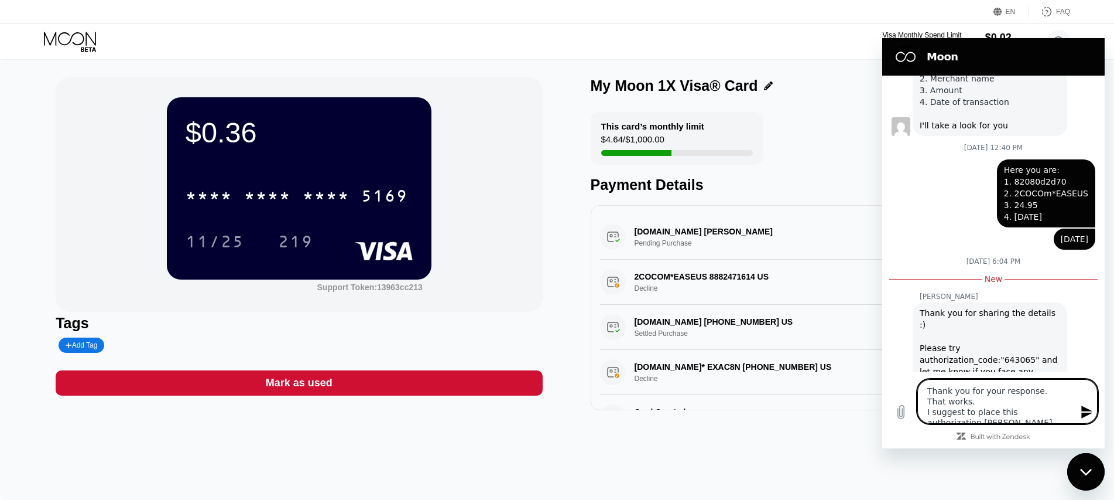
type textarea "Thank you for your response. That works. I suggest to place this authorization …"
type textarea "x"
type textarea "Thank you for your response. That works. I suggest to place this authorization …"
type textarea "x"
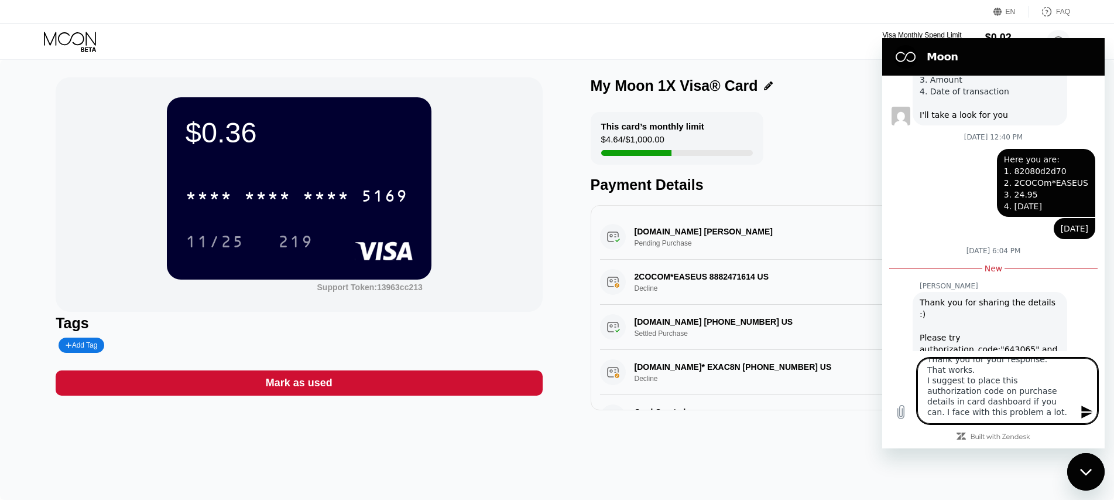
scroll to position [441, 0]
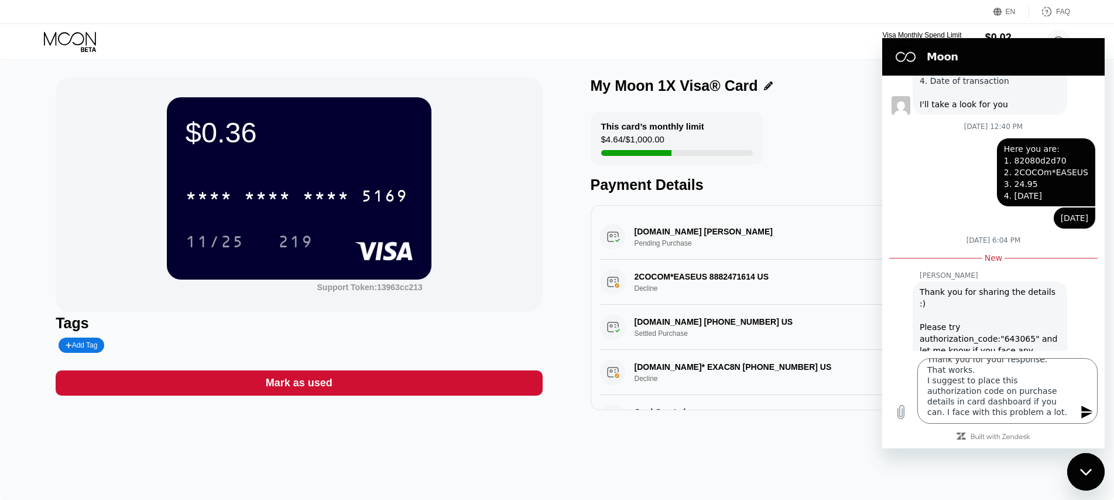
click at [1086, 411] on icon "Send message" at bounding box center [1087, 411] width 11 height 13
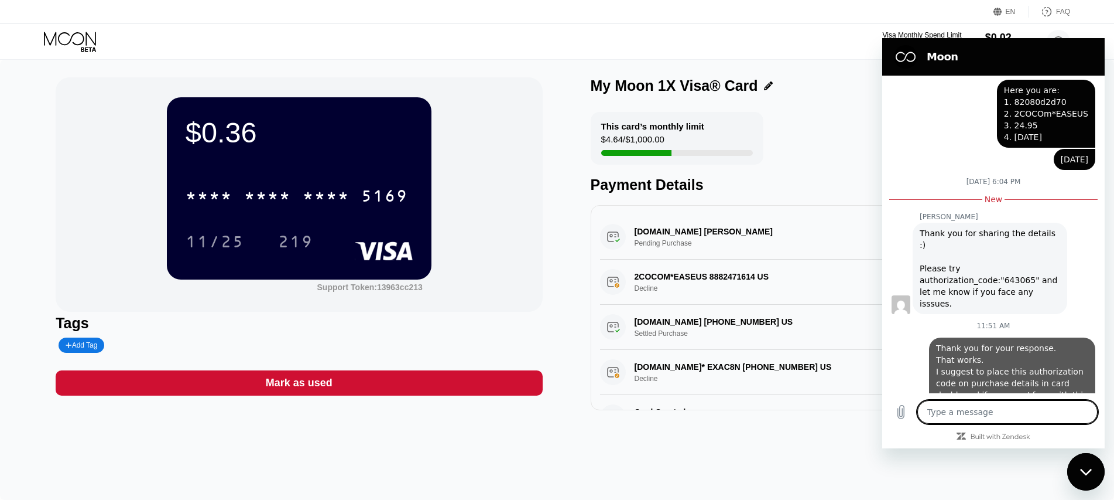
scroll to position [502, 0]
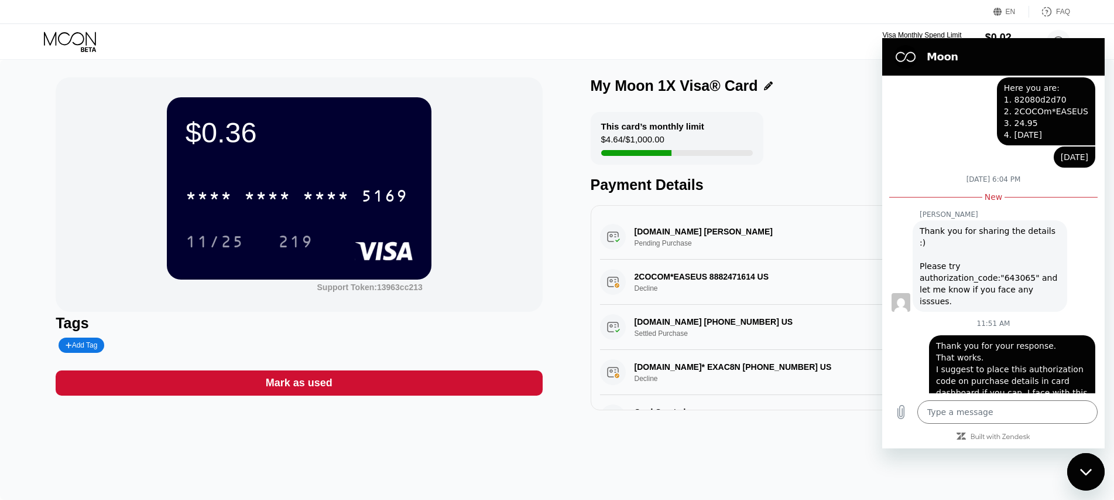
click at [513, 128] on div "$0.36 * * * * * * * * * * * * 5169 11/25 219 Support Token: 13963cc213" at bounding box center [299, 194] width 487 height 234
click at [1094, 456] on div "Close messaging window" at bounding box center [1086, 471] width 35 height 35
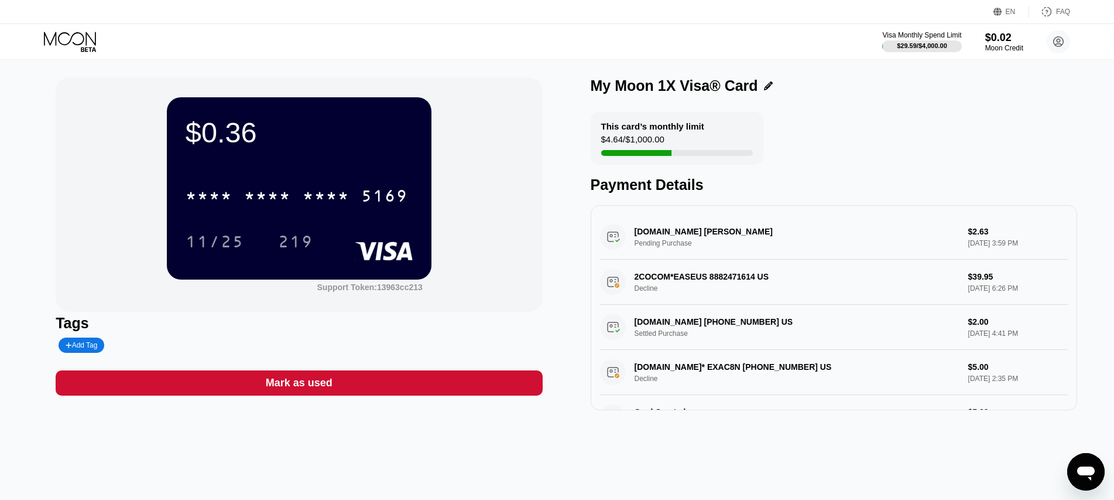
click at [204, 387] on div "Mark as used" at bounding box center [299, 382] width 487 height 25
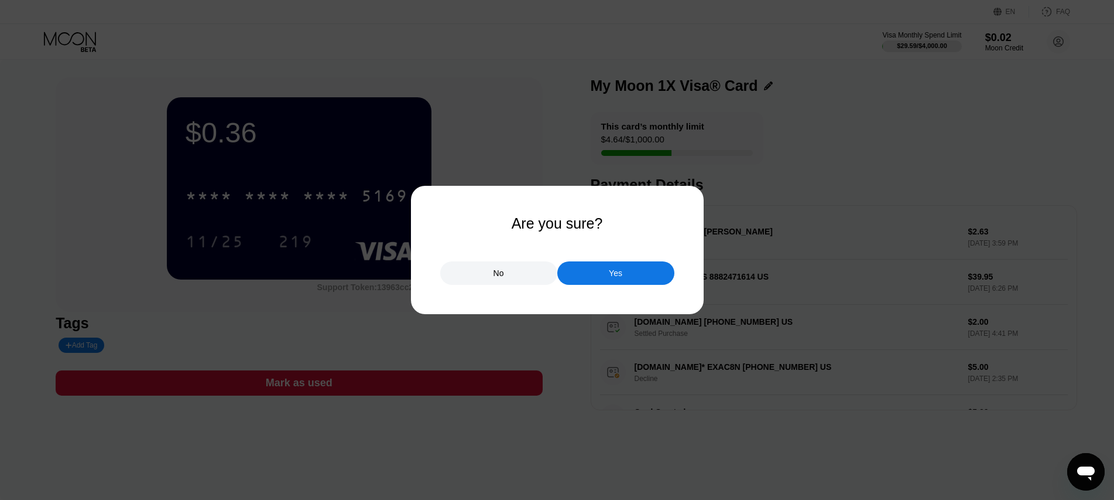
click at [518, 278] on div "No" at bounding box center [498, 272] width 117 height 23
